Goal: Transaction & Acquisition: Register for event/course

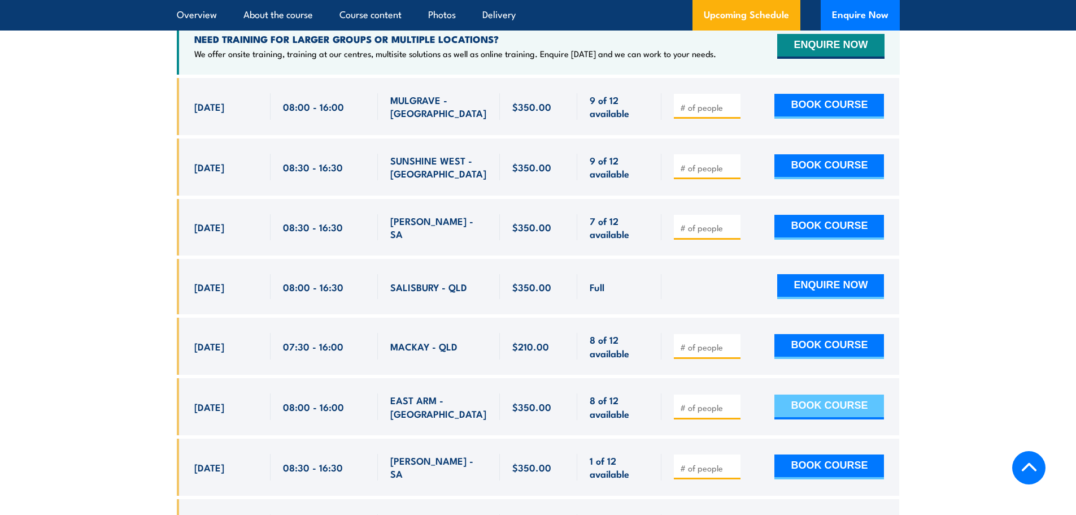
click at [828, 394] on button "BOOK COURSE" at bounding box center [830, 406] width 110 height 25
type input "1"
click at [734, 402] on input "1" at bounding box center [708, 407] width 57 height 11
click at [820, 394] on button "BOOK COURSE" at bounding box center [830, 406] width 110 height 25
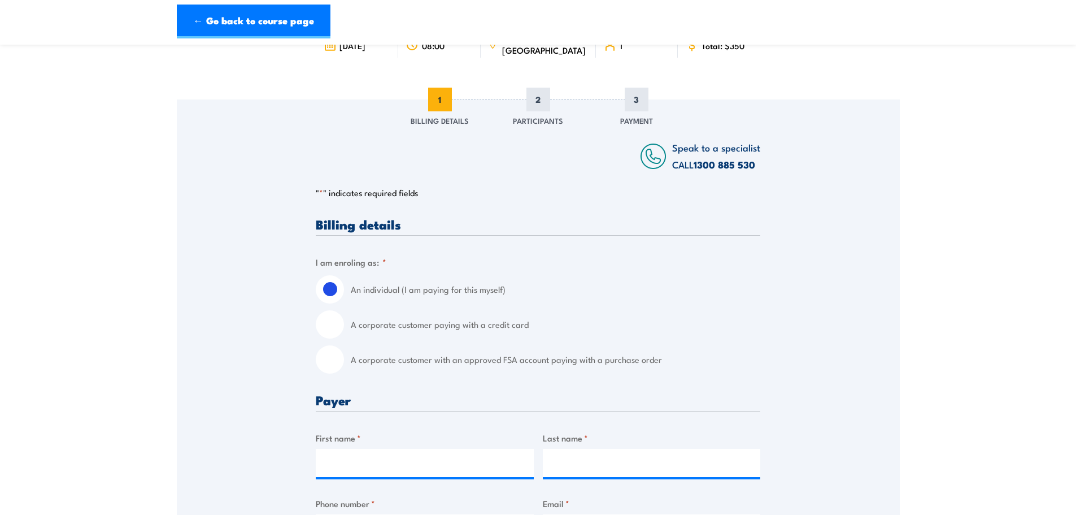
scroll to position [113, 0]
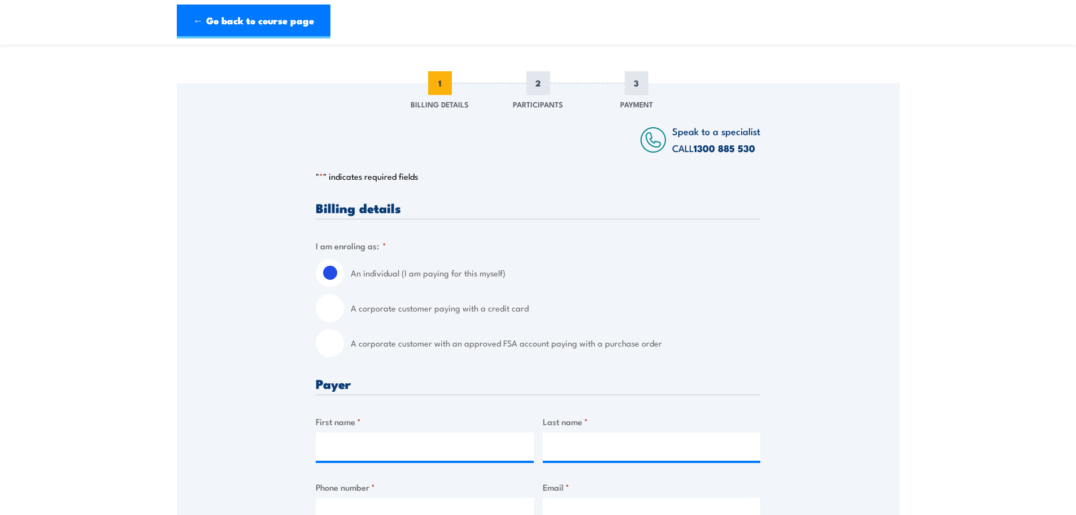
click at [332, 314] on input "A corporate customer paying with a credit card" at bounding box center [330, 308] width 28 height 28
radio input "true"
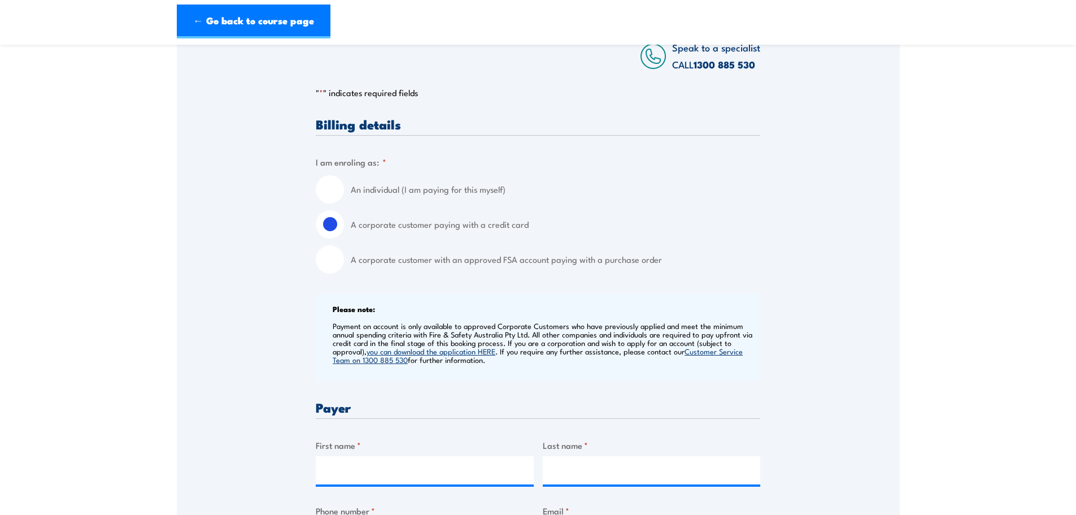
scroll to position [339, 0]
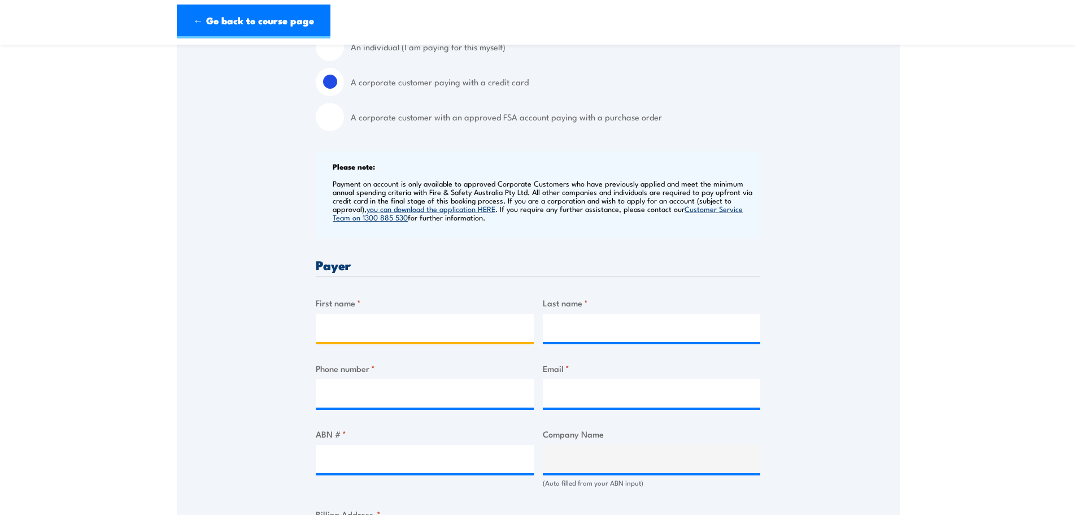
click at [412, 340] on input "First name *" at bounding box center [425, 328] width 218 height 28
type input "Matthew"
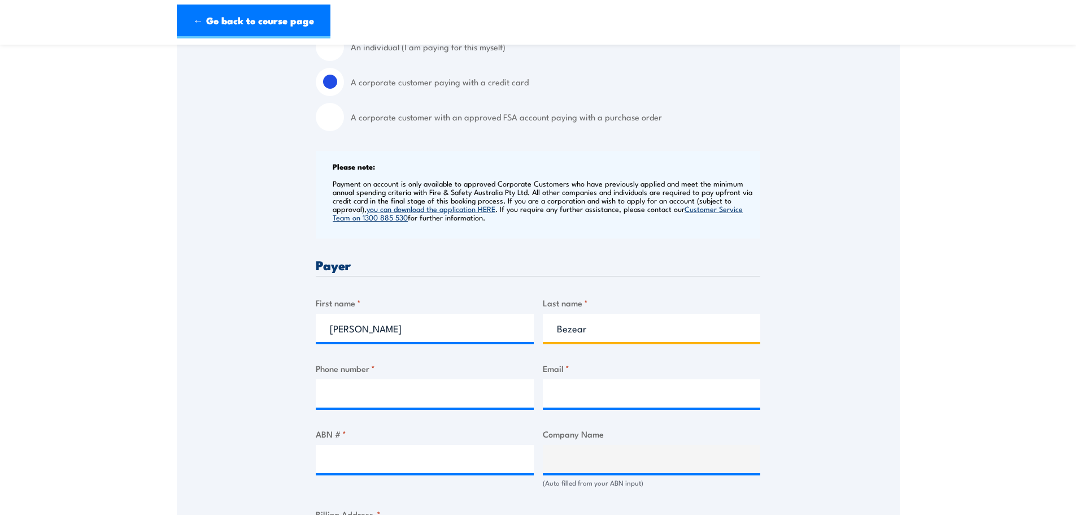
type input "Bezear"
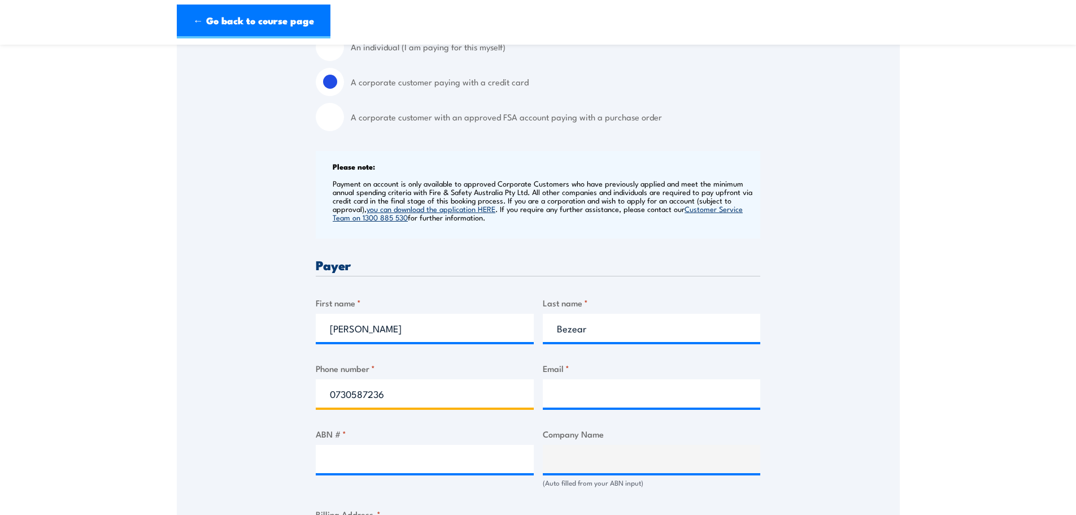
type input "0730587236"
type input "osdtraining@verbrec.com"
click at [353, 455] on input "ABN # *" at bounding box center [425, 459] width 218 height 28
paste input "57 058 047 046"
type input "57 058 047 046"
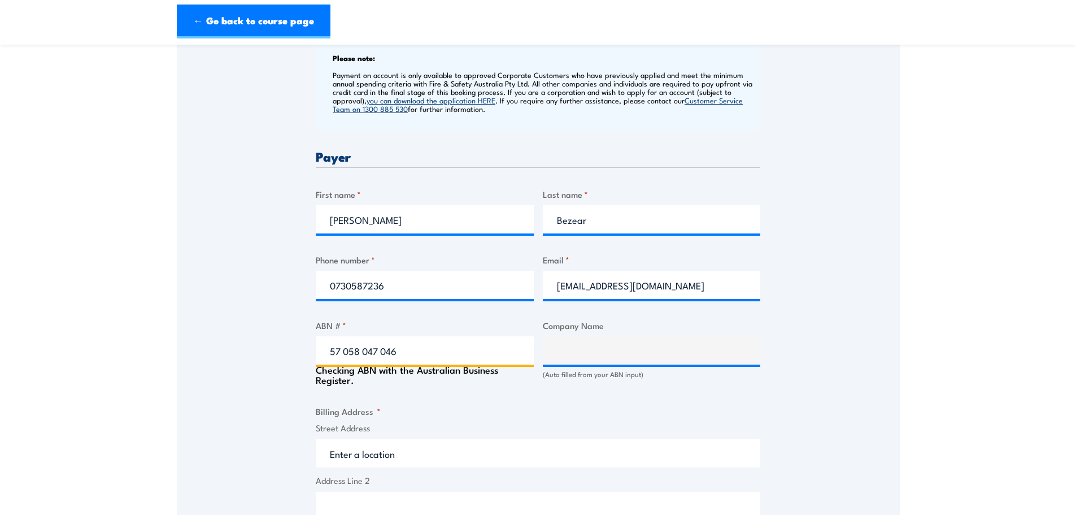
scroll to position [452, 0]
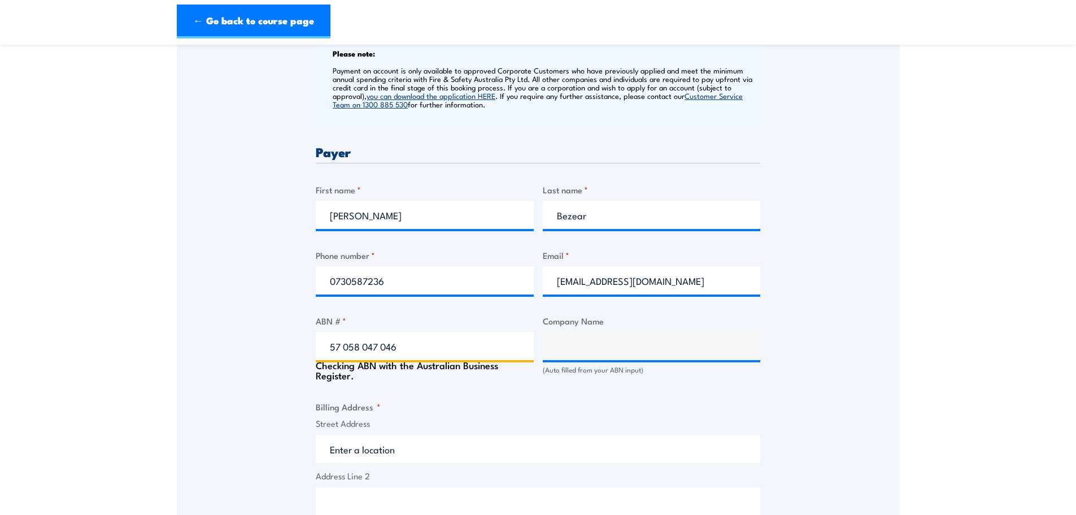
type input "VERBREC INFRASTRUCTURE SERVICES PTY LTD"
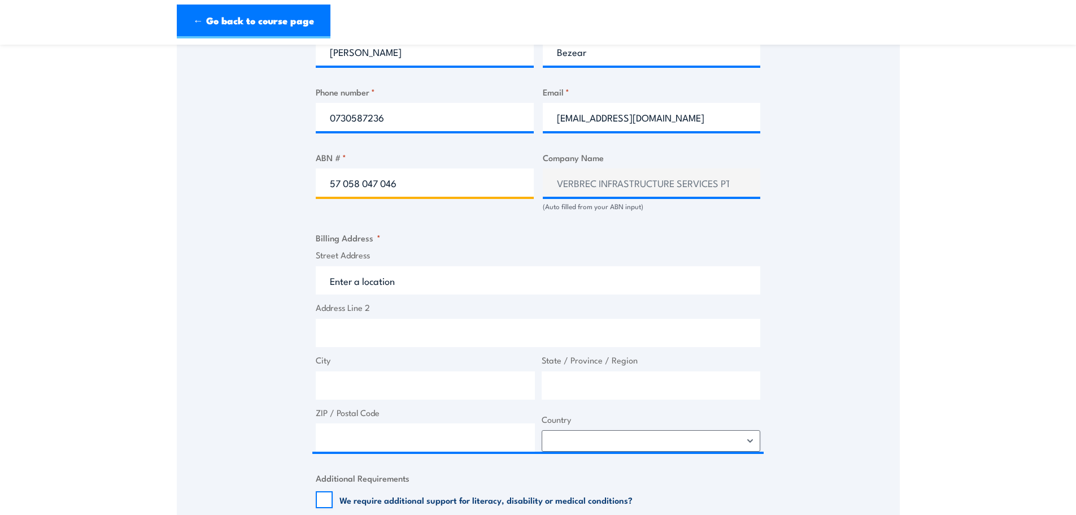
scroll to position [622, 0]
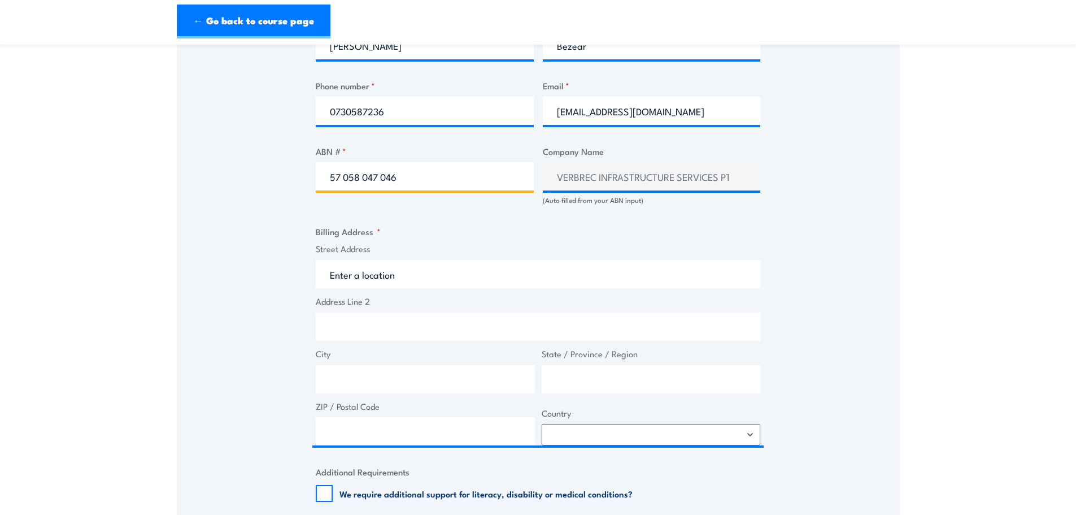
type input "57 058 047 046"
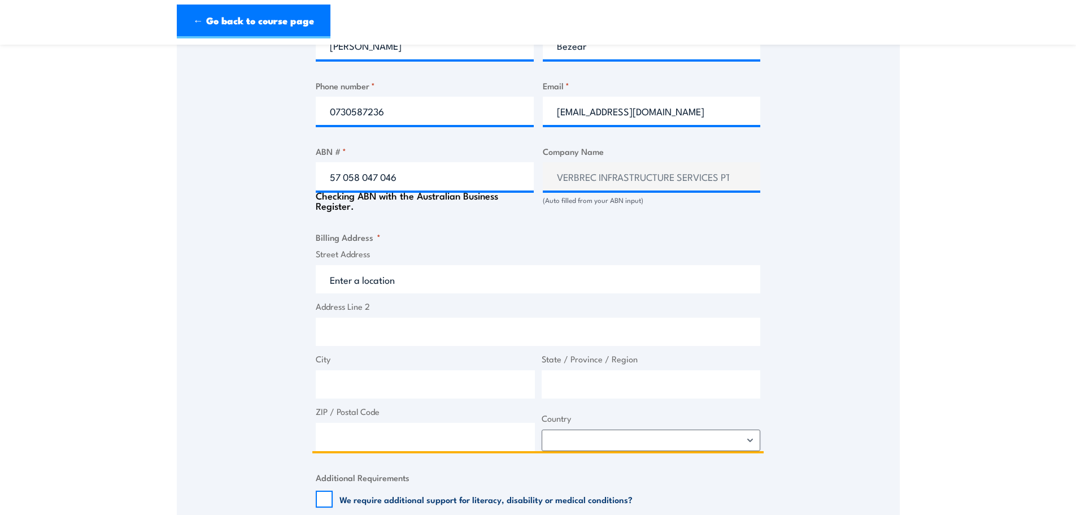
click at [413, 271] on input "Street Address" at bounding box center [538, 279] width 445 height 28
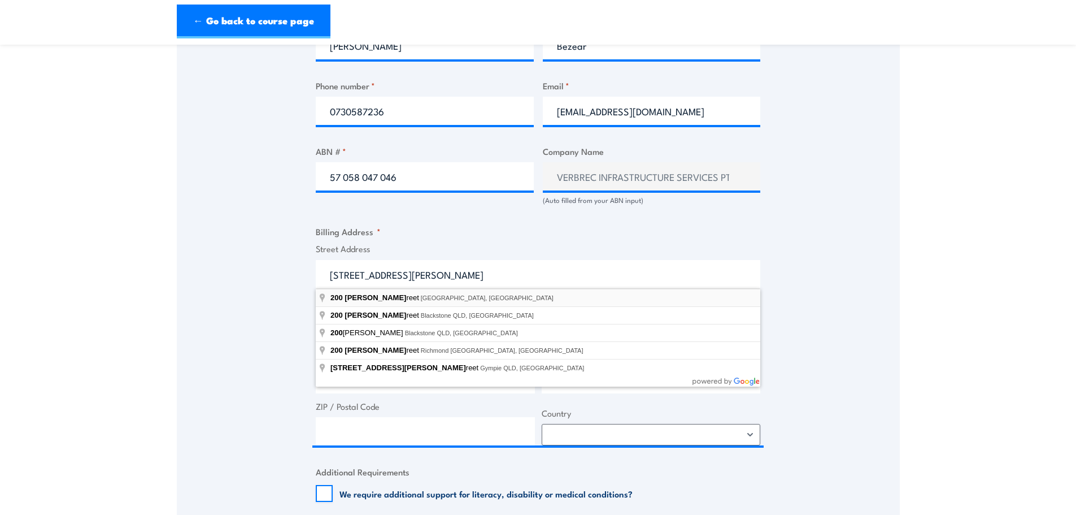
type input "200 Mary Street, Brisbane City QLD, Australia"
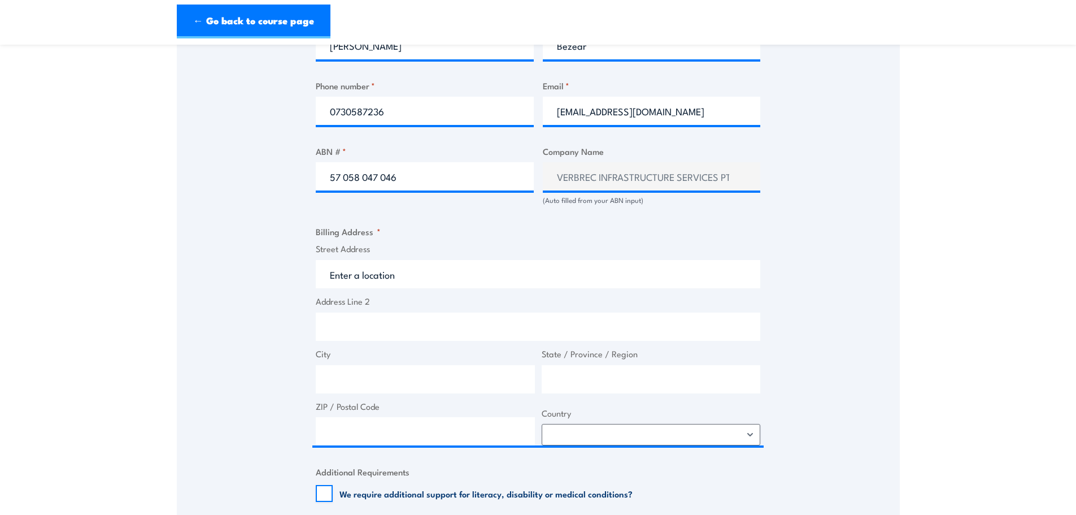
type input "200 Mary St"
type input "Brisbane City"
type input "Queensland"
type input "4000"
select select "Australia"
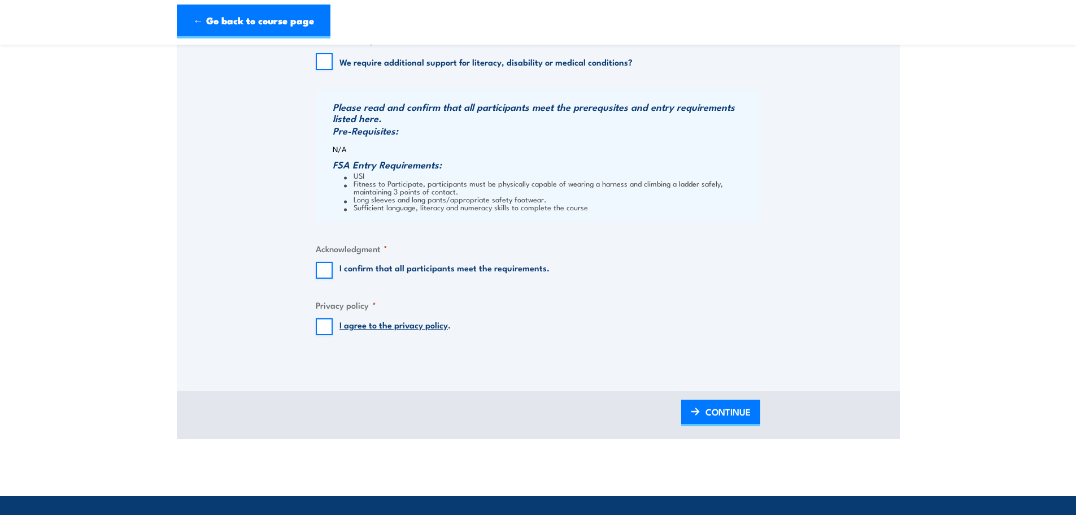
scroll to position [1074, 0]
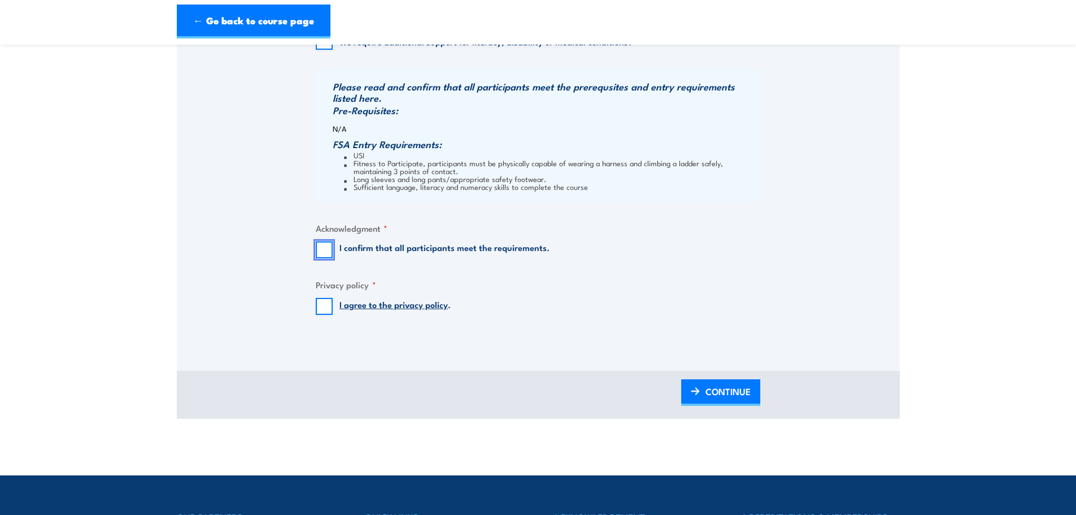
click at [329, 246] on input "I confirm that all participants meet the requirements." at bounding box center [324, 249] width 17 height 17
checkbox input "true"
click at [326, 307] on input "I agree to the privacy policy ." at bounding box center [324, 306] width 17 height 17
checkbox input "true"
click at [716, 388] on span "CONTINUE" at bounding box center [728, 391] width 45 height 30
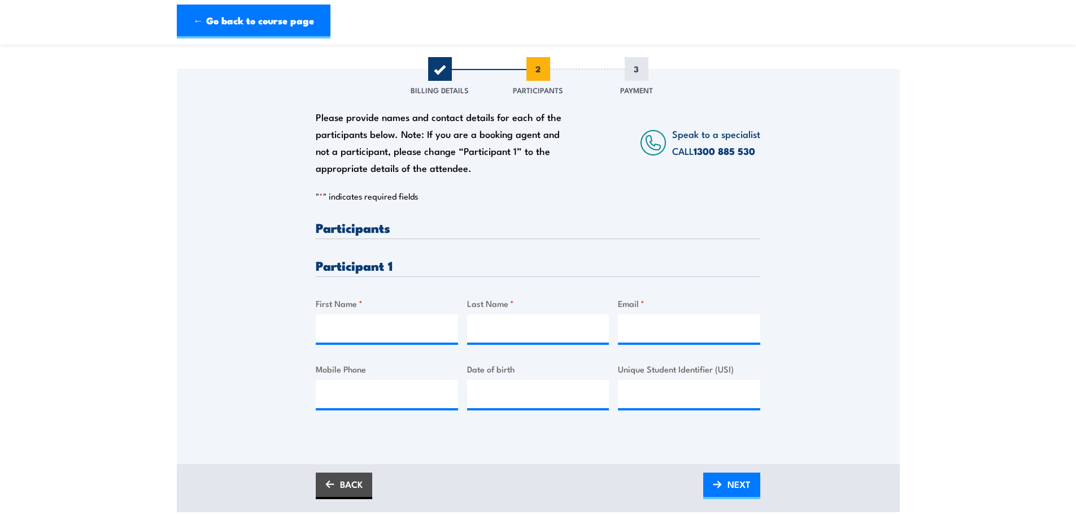
scroll to position [226, 0]
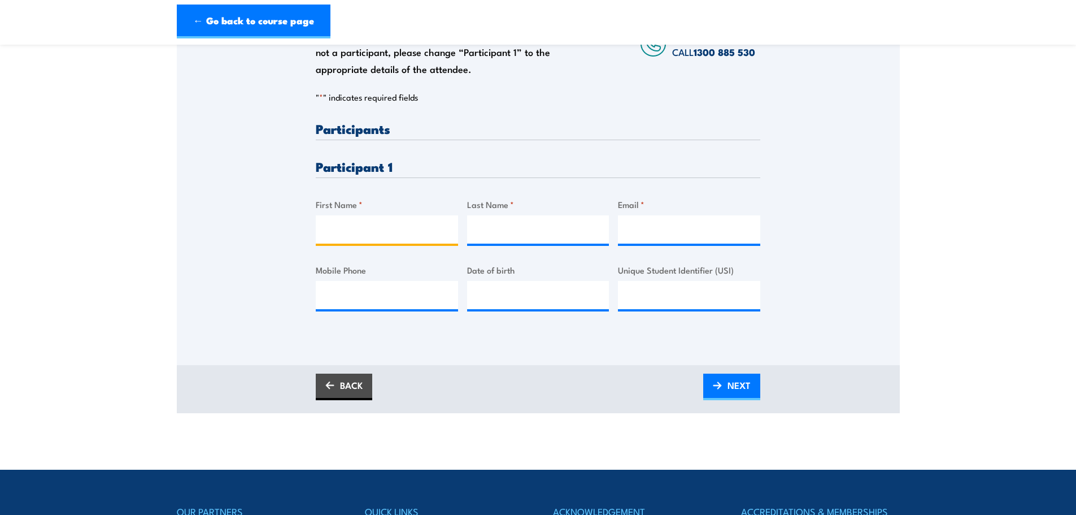
click at [353, 232] on input "First Name *" at bounding box center [387, 229] width 142 height 28
type input "Dylan"
type input "Hall"
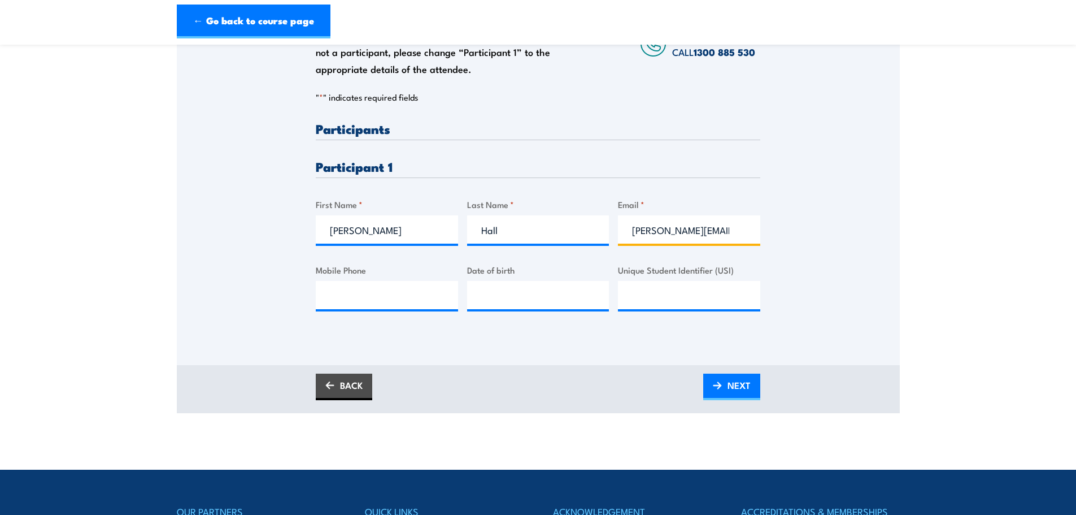
scroll to position [0, 3]
type input "dylan.hall@verbrec.com"
paste input "0498652053"
type input "0498652053"
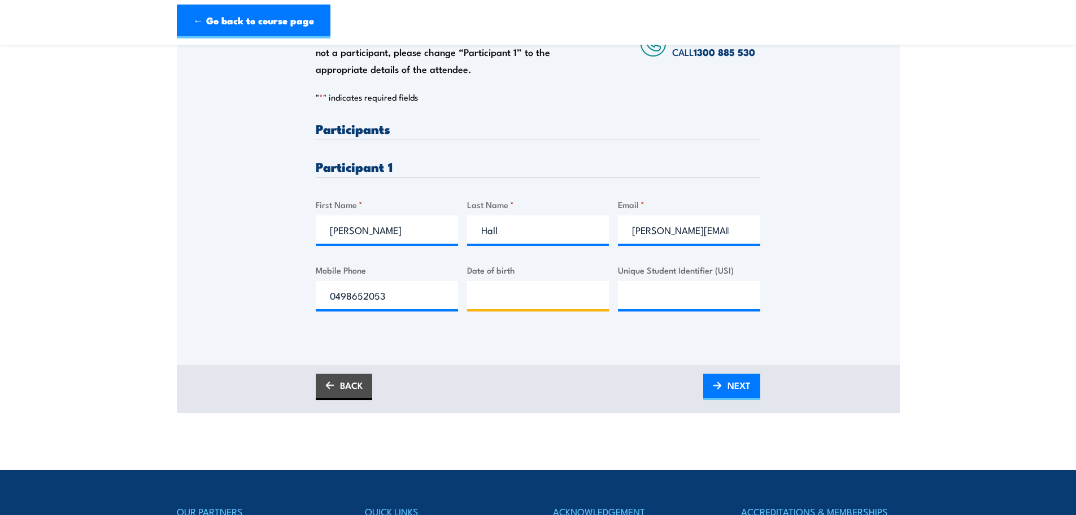
type input "__/__/____"
type input "02/10/1983"
paste input "ZMH8KXPCDZ"
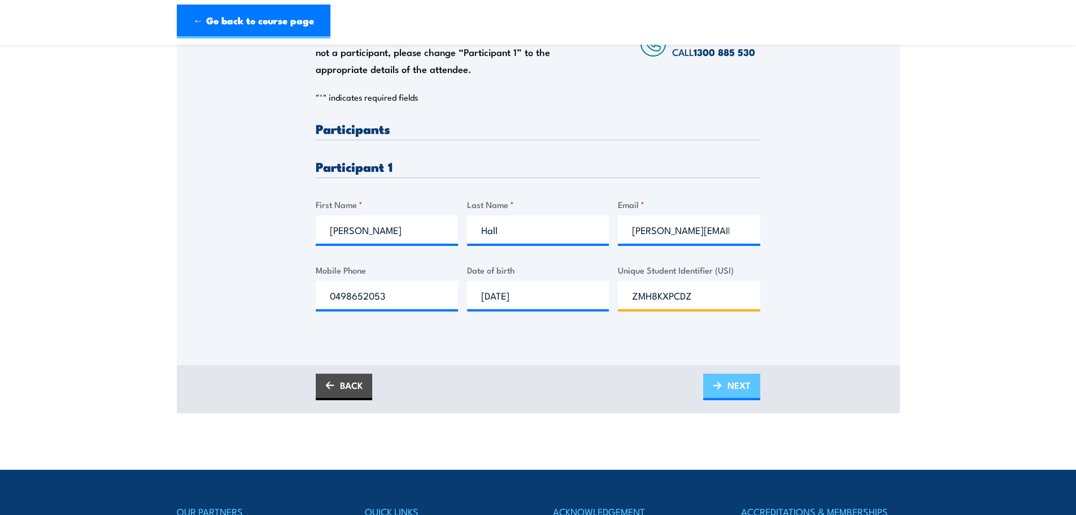
type input "ZMH8KXPCDZ"
click at [728, 391] on span "NEXT" at bounding box center [739, 385] width 23 height 30
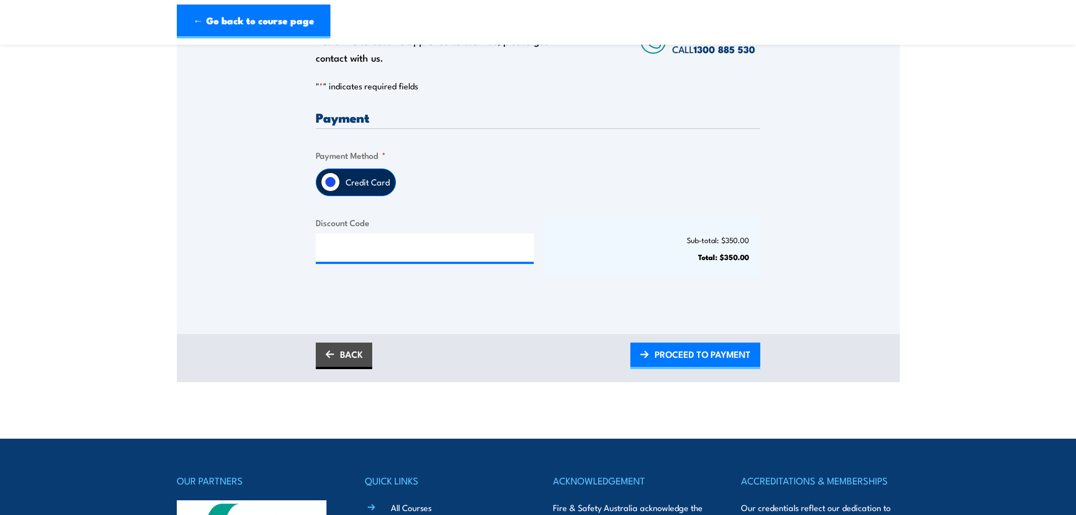
scroll to position [226, 0]
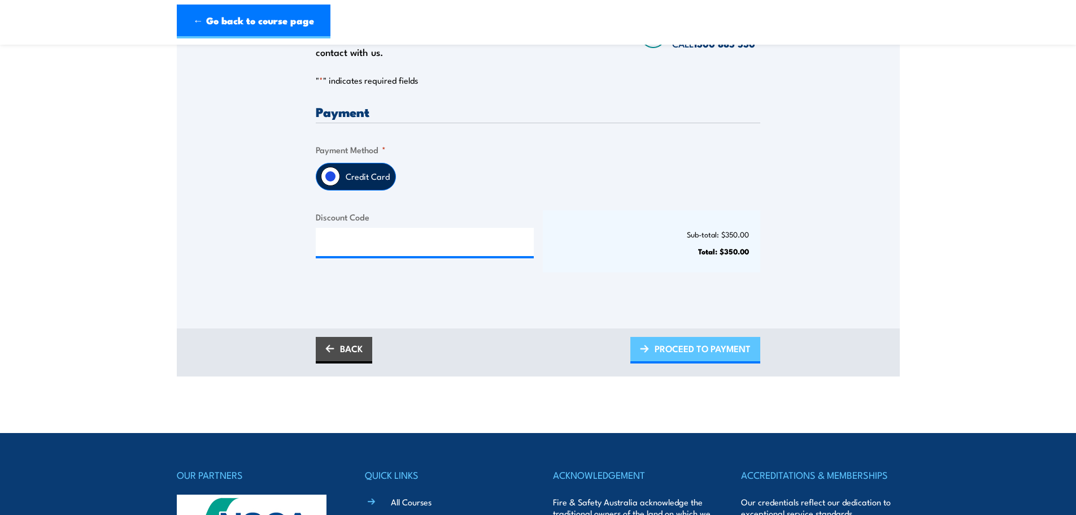
click at [689, 351] on span "PROCEED TO PAYMENT" at bounding box center [703, 348] width 96 height 30
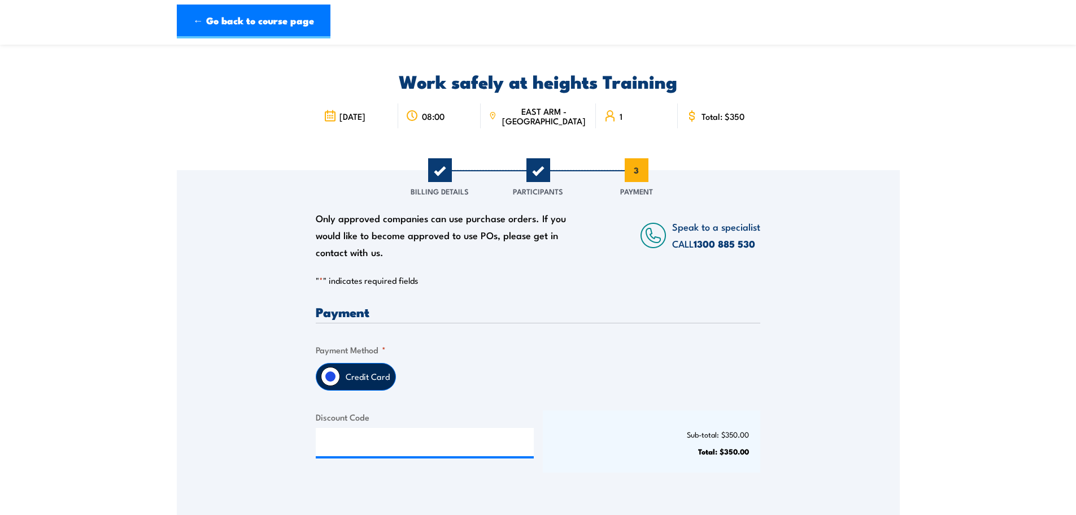
scroll to position [0, 0]
